Goal: Task Accomplishment & Management: Use online tool/utility

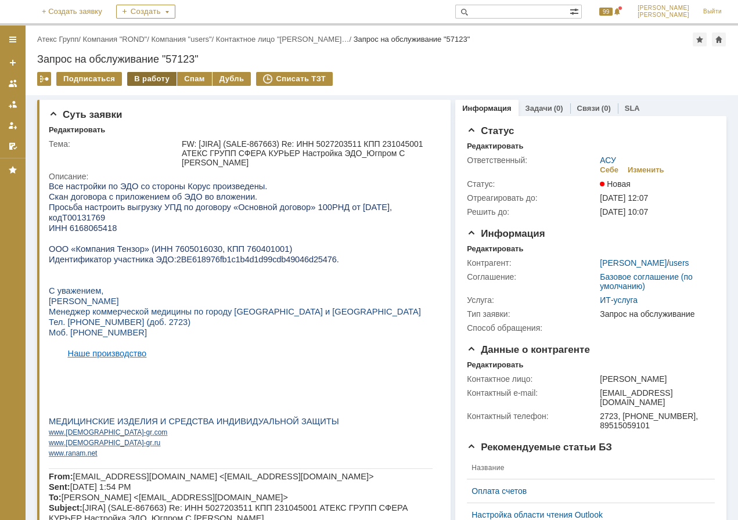
click at [151, 75] on div "В работу" at bounding box center [151, 79] width 49 height 14
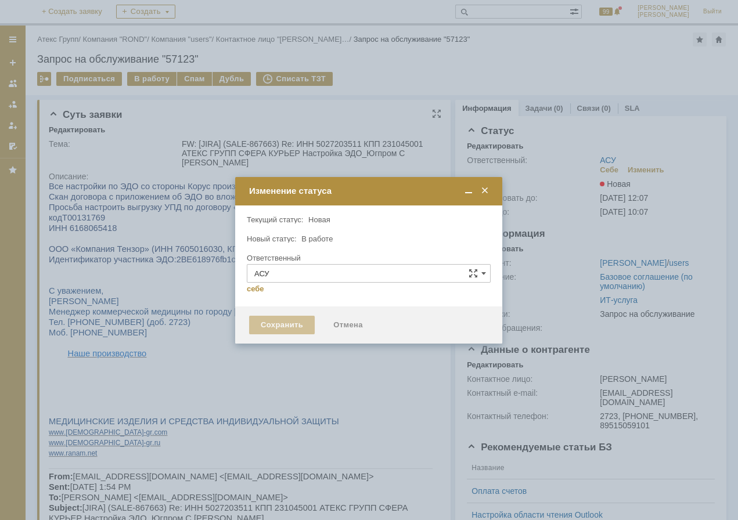
type input "[PERSON_NAME]"
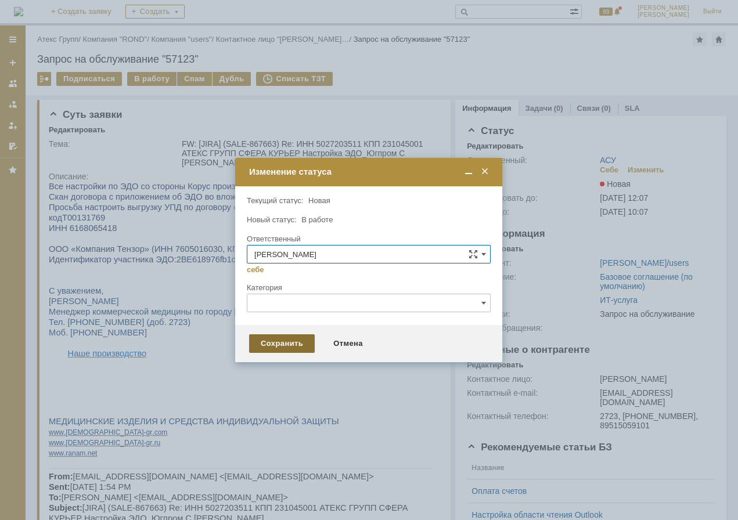
click at [287, 345] on div "Сохранить" at bounding box center [282, 343] width 66 height 19
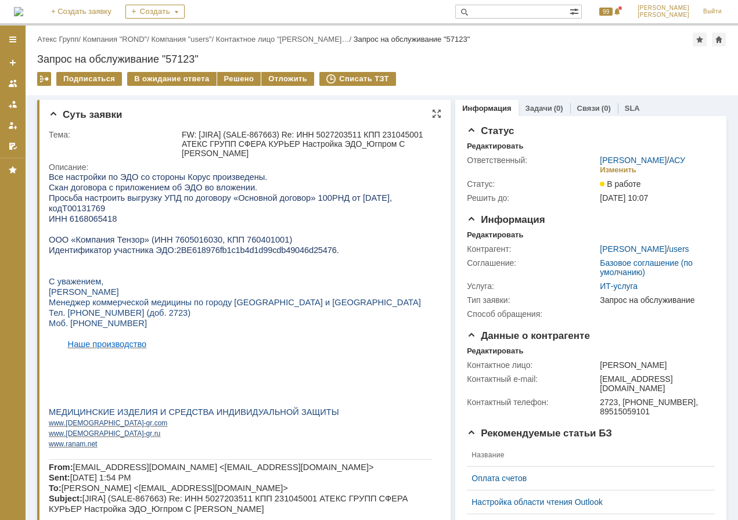
click at [87, 214] on span "ИНН 6168065418" at bounding box center [83, 218] width 68 height 9
copy span "6168065418"
